Goal: Information Seeking & Learning: Learn about a topic

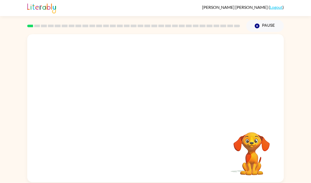
click at [100, 96] on video "Your browser must support playing .mp4 files to use Literably. Please try using…" at bounding box center [155, 77] width 256 height 87
click at [95, 97] on video "Your browser must support playing .mp4 files to use Literably. Please try using…" at bounding box center [155, 77] width 256 height 87
click at [97, 97] on video "Your browser must support playing .mp4 files to use Literably. Please try using…" at bounding box center [155, 77] width 256 height 87
click at [150, 112] on button "button" at bounding box center [155, 110] width 33 height 19
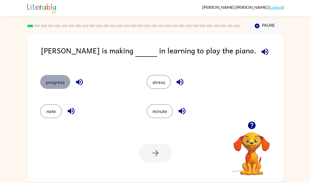
click at [65, 79] on button "progress" at bounding box center [55, 82] width 30 height 14
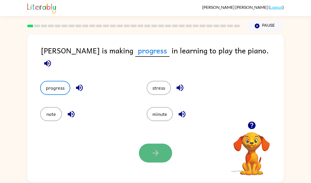
click at [157, 151] on icon "button" at bounding box center [155, 152] width 9 height 9
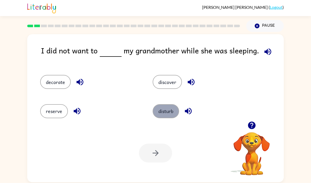
click at [159, 109] on button "disturb" at bounding box center [165, 111] width 26 height 14
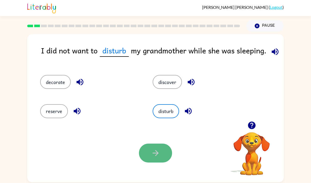
click at [157, 152] on icon "button" at bounding box center [155, 153] width 6 height 6
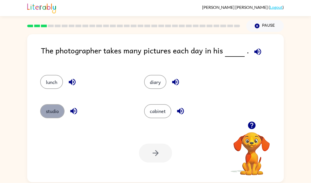
click at [58, 111] on button "studio" at bounding box center [52, 111] width 24 height 14
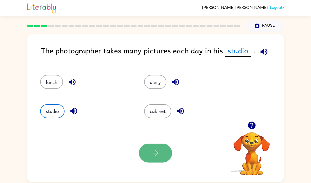
click at [157, 158] on button "button" at bounding box center [155, 152] width 33 height 19
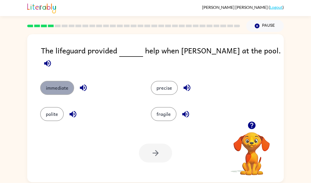
click at [63, 81] on button "immediate" at bounding box center [57, 88] width 34 height 14
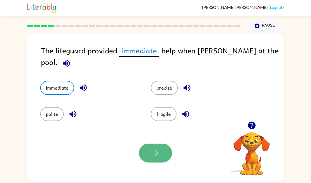
click at [151, 151] on icon "button" at bounding box center [155, 152] width 9 height 9
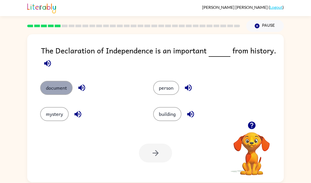
click at [64, 89] on button "document" at bounding box center [56, 88] width 32 height 14
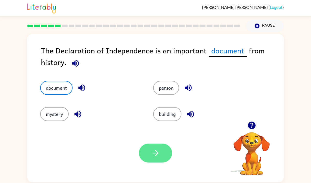
click at [150, 153] on button "button" at bounding box center [155, 152] width 33 height 19
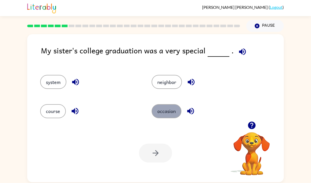
click at [171, 114] on button "occasion" at bounding box center [166, 111] width 30 height 14
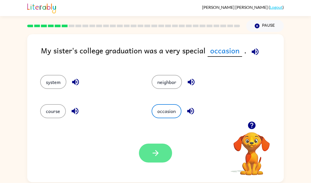
click at [160, 154] on button "button" at bounding box center [155, 152] width 33 height 19
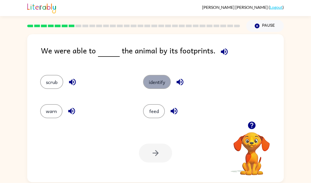
click at [156, 79] on button "identify" at bounding box center [157, 82] width 28 height 14
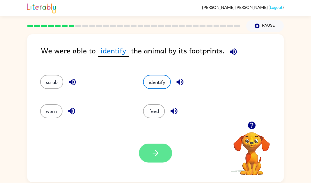
click at [159, 154] on icon "button" at bounding box center [155, 152] width 9 height 9
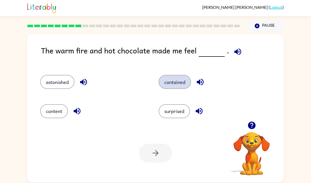
click at [171, 80] on button "contained" at bounding box center [174, 82] width 32 height 14
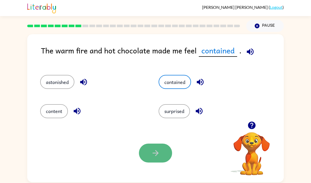
click at [166, 147] on button "button" at bounding box center [155, 152] width 33 height 19
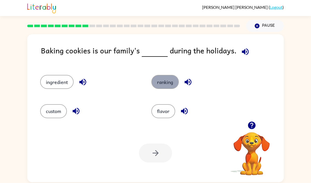
click at [159, 82] on button "ranking" at bounding box center [164, 82] width 27 height 14
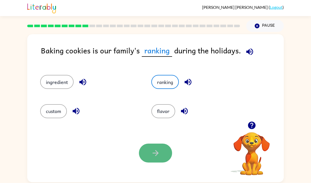
click at [155, 152] on icon "button" at bounding box center [155, 152] width 9 height 9
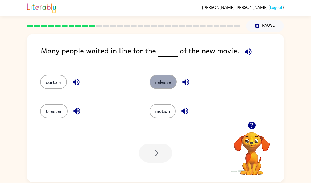
click at [159, 84] on button "release" at bounding box center [162, 82] width 27 height 14
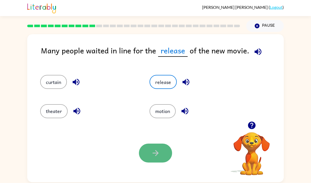
click at [158, 153] on icon "button" at bounding box center [155, 153] width 6 height 6
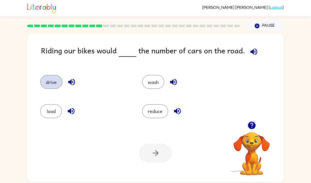
click at [51, 82] on button "drive" at bounding box center [51, 82] width 22 height 14
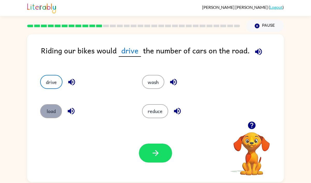
click at [53, 112] on button "load" at bounding box center [51, 111] width 22 height 14
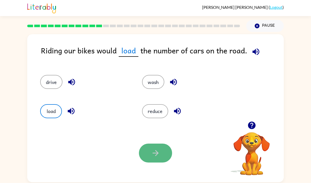
click at [159, 155] on icon "button" at bounding box center [155, 152] width 9 height 9
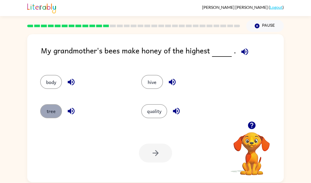
click at [47, 109] on button "tree" at bounding box center [51, 111] width 22 height 14
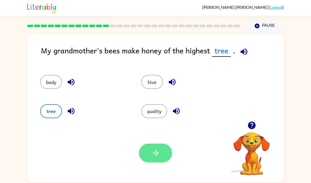
click at [149, 154] on button "button" at bounding box center [155, 152] width 33 height 19
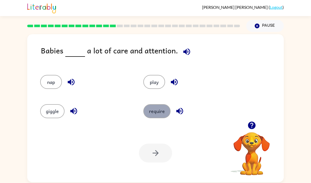
click at [152, 109] on button "require" at bounding box center [156, 111] width 27 height 14
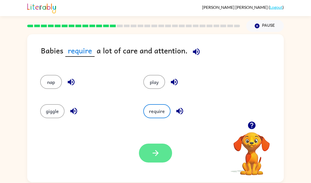
click at [158, 154] on icon "button" at bounding box center [155, 152] width 9 height 9
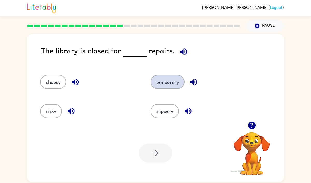
click at [171, 83] on button "temporary" at bounding box center [167, 82] width 34 height 14
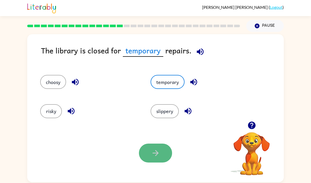
click at [154, 151] on icon "button" at bounding box center [155, 152] width 9 height 9
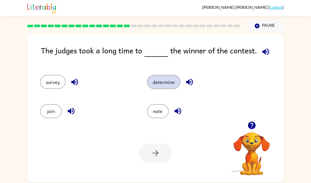
click at [164, 81] on button "determine" at bounding box center [163, 82] width 33 height 14
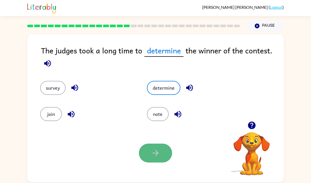
click at [155, 150] on icon "button" at bounding box center [155, 152] width 9 height 9
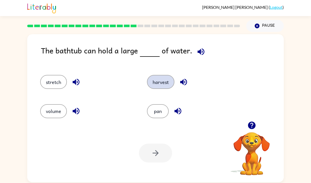
click at [160, 85] on button "harvest" at bounding box center [160, 82] width 27 height 14
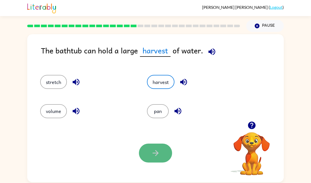
click at [156, 151] on icon "button" at bounding box center [155, 153] width 6 height 6
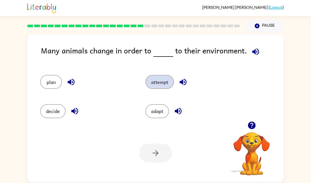
click at [161, 83] on button "attempt" at bounding box center [159, 82] width 28 height 14
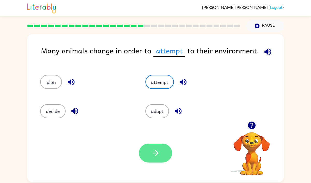
click at [154, 152] on icon "button" at bounding box center [155, 152] width 9 height 9
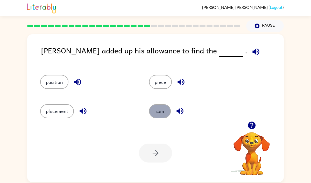
click at [161, 112] on button "sum" at bounding box center [160, 111] width 22 height 14
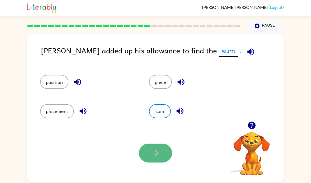
click at [158, 155] on icon "button" at bounding box center [155, 152] width 9 height 9
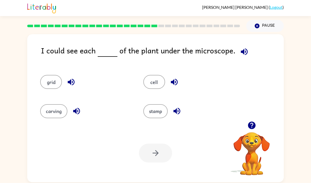
click at [70, 79] on icon "button" at bounding box center [71, 81] width 9 height 9
click at [242, 53] on icon "button" at bounding box center [243, 51] width 9 height 9
click at [244, 54] on icon "button" at bounding box center [243, 51] width 9 height 9
click at [69, 80] on icon "button" at bounding box center [71, 81] width 9 height 9
click at [242, 50] on icon "button" at bounding box center [243, 51] width 9 height 9
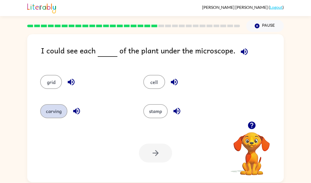
click at [60, 112] on button "carving" at bounding box center [53, 111] width 27 height 14
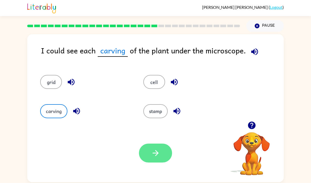
click at [156, 153] on icon "button" at bounding box center [155, 152] width 9 height 9
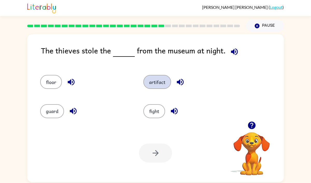
click at [159, 79] on button "artifact" at bounding box center [157, 82] width 28 height 14
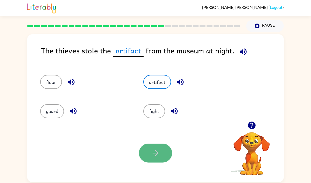
click at [152, 155] on icon "button" at bounding box center [155, 152] width 9 height 9
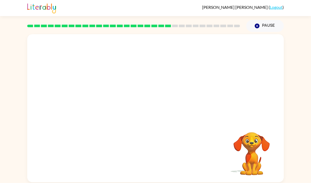
click at [123, 105] on video "Your browser must support playing .mp4 files to use Literably. Please try using…" at bounding box center [155, 77] width 256 height 87
click at [111, 104] on video "Your browser must support playing .mp4 files to use Literably. Please try using…" at bounding box center [155, 77] width 256 height 87
click at [166, 110] on button "button" at bounding box center [155, 110] width 33 height 19
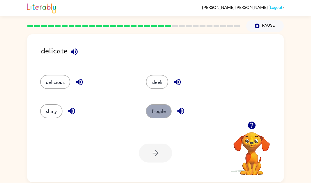
click at [148, 106] on button "fragile" at bounding box center [159, 111] width 26 height 14
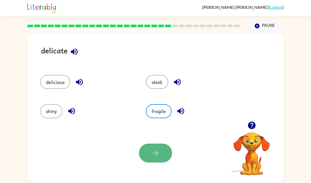
click at [158, 155] on icon "button" at bounding box center [155, 152] width 9 height 9
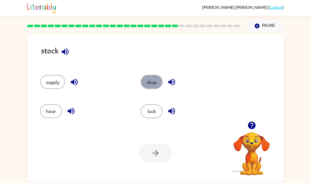
click at [151, 86] on button "shop" at bounding box center [152, 82] width 22 height 14
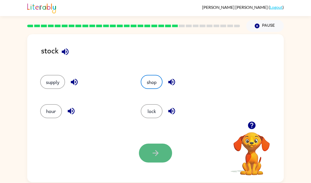
click at [154, 159] on button "button" at bounding box center [155, 152] width 33 height 19
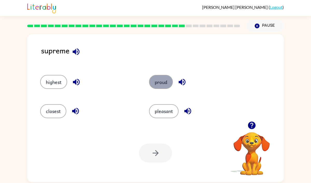
click at [154, 84] on button "proud" at bounding box center [161, 82] width 24 height 14
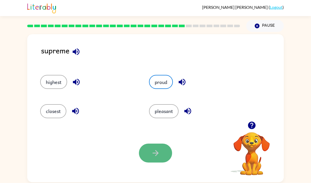
click at [161, 154] on button "button" at bounding box center [155, 152] width 33 height 19
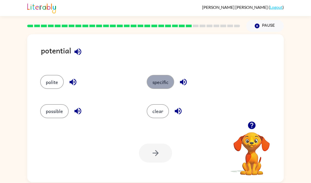
click at [161, 81] on button "specific" at bounding box center [159, 82] width 27 height 14
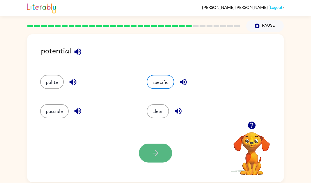
click at [159, 154] on icon "button" at bounding box center [155, 152] width 9 height 9
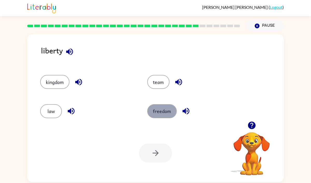
click at [154, 111] on button "freedom" at bounding box center [162, 111] width 30 height 14
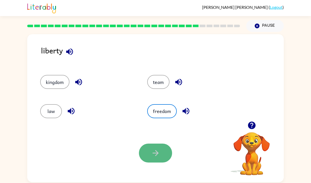
click at [154, 160] on button "button" at bounding box center [155, 152] width 33 height 19
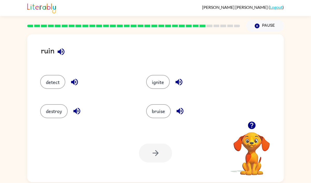
click at [143, 84] on div "ignite" at bounding box center [189, 79] width 106 height 29
click at [152, 82] on button "ignite" at bounding box center [158, 82] width 24 height 14
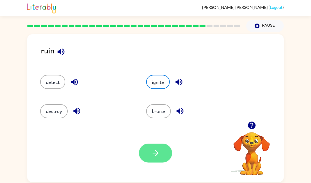
click at [149, 145] on button "button" at bounding box center [155, 152] width 33 height 19
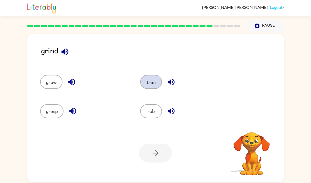
click at [143, 80] on button "trim" at bounding box center [151, 82] width 22 height 14
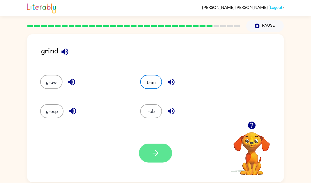
click at [154, 149] on icon "button" at bounding box center [155, 152] width 9 height 9
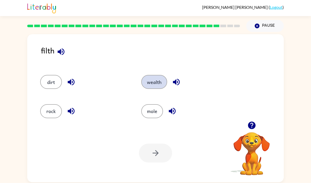
click at [155, 79] on button "wealth" at bounding box center [154, 82] width 26 height 14
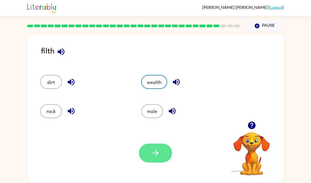
click at [155, 153] on icon "button" at bounding box center [155, 153] width 6 height 6
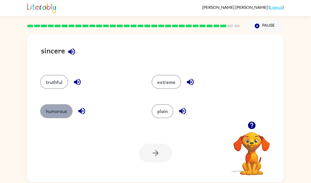
click at [63, 115] on button "humorous" at bounding box center [56, 111] width 32 height 14
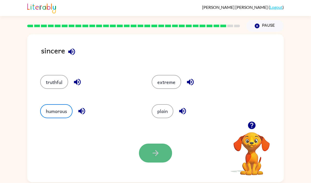
click at [160, 154] on button "button" at bounding box center [155, 152] width 33 height 19
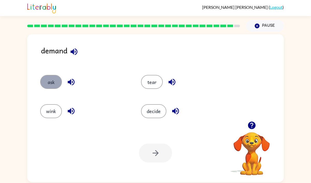
click at [52, 79] on button "ask" at bounding box center [51, 82] width 22 height 14
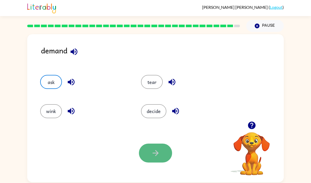
click at [155, 158] on button "button" at bounding box center [155, 152] width 33 height 19
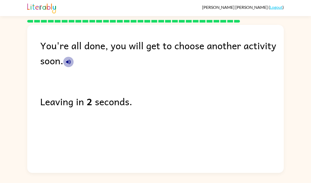
click at [71, 61] on icon "button" at bounding box center [68, 62] width 6 height 6
